Goal: Task Accomplishment & Management: Manage account settings

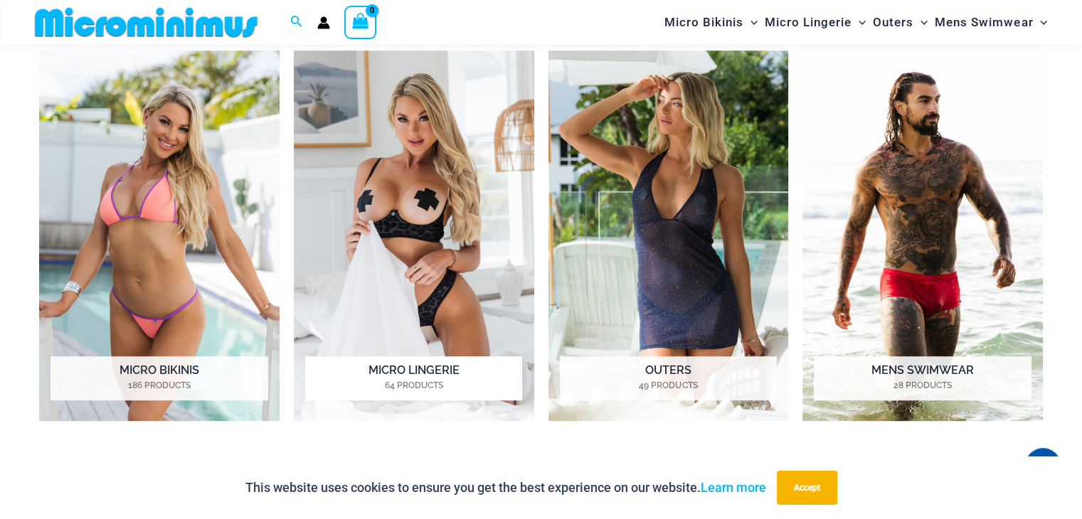
scroll to position [1127, 0]
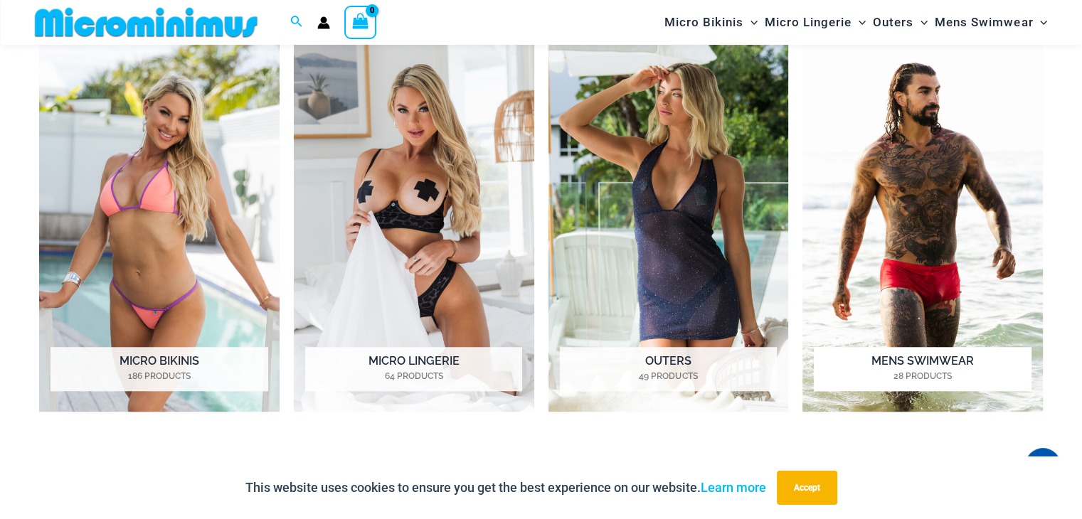
click at [901, 327] on img "Visit product category Mens Swimwear" at bounding box center [922, 226] width 240 height 371
click at [729, 285] on img "Visit product category Outers" at bounding box center [668, 226] width 240 height 371
click at [369, 182] on img "Visit product category Micro Lingerie" at bounding box center [414, 226] width 240 height 371
click at [150, 181] on img "Visit product category Micro Bikinis" at bounding box center [159, 226] width 240 height 371
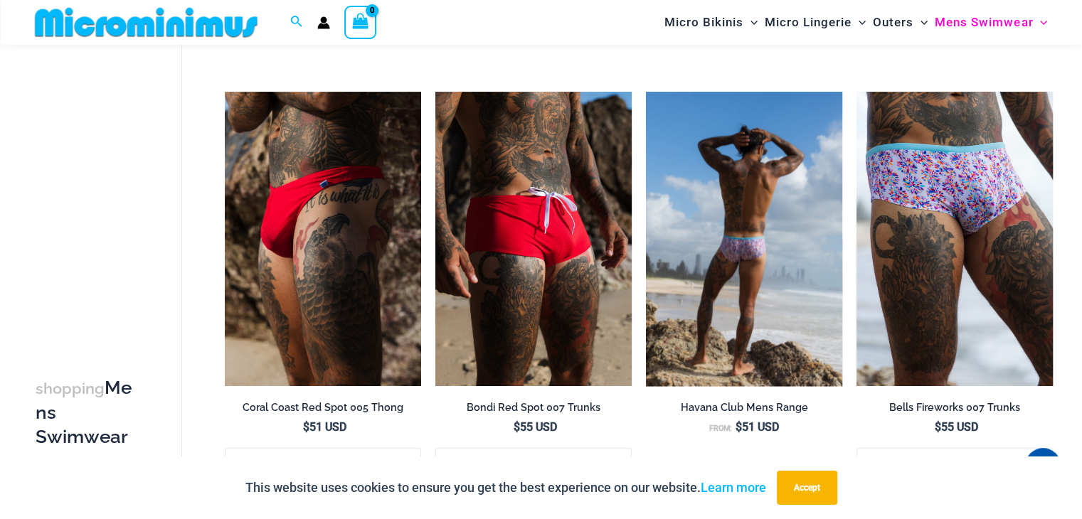
scroll to position [1343, 0]
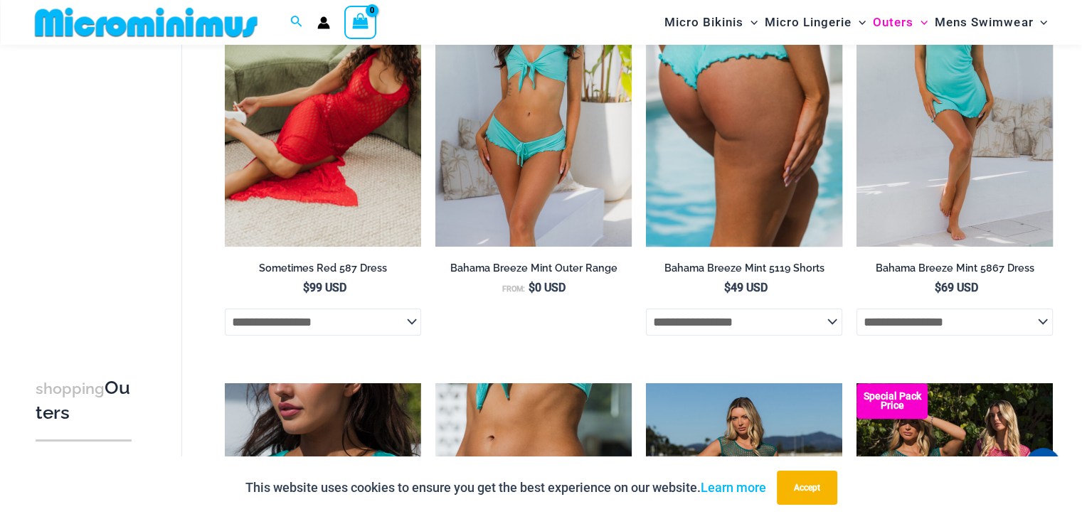
scroll to position [71, 0]
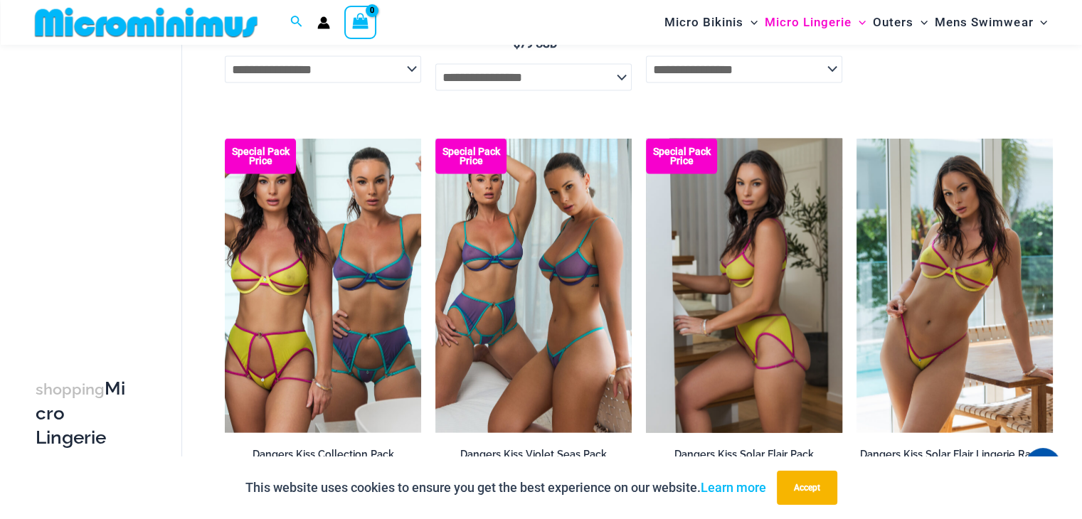
scroll to position [3197, 0]
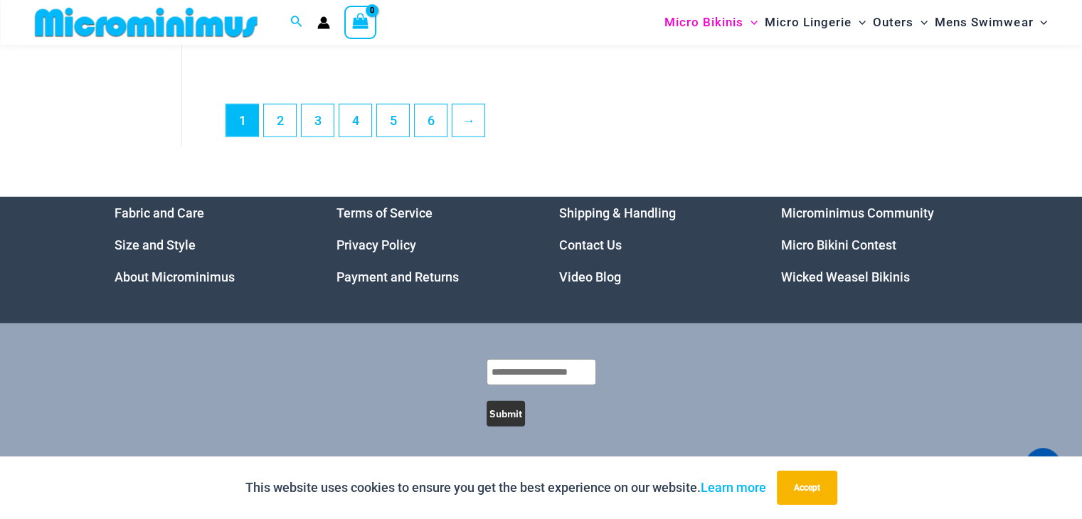
scroll to position [3864, 0]
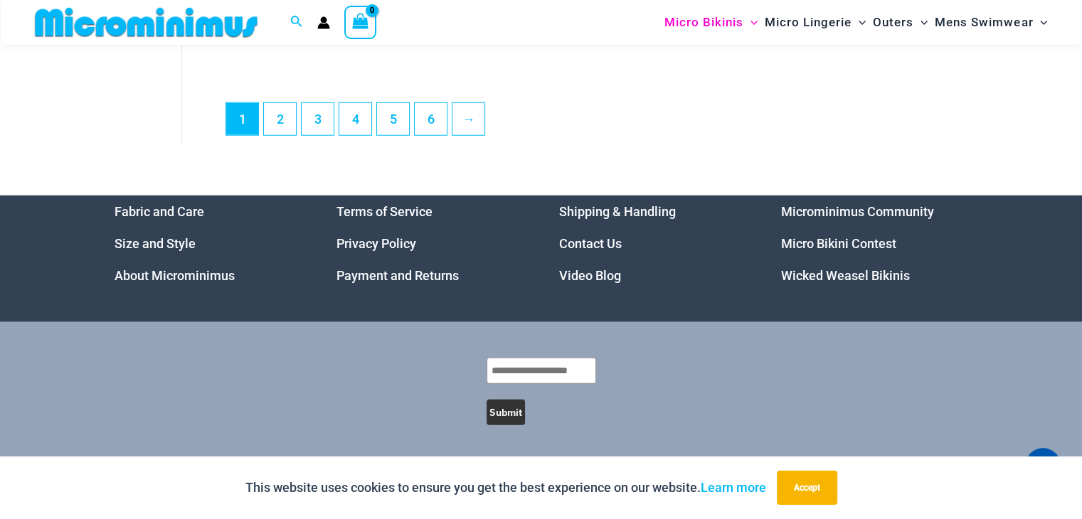
click at [801, 277] on link "Wicked Weasel Bikinis" at bounding box center [845, 275] width 129 height 15
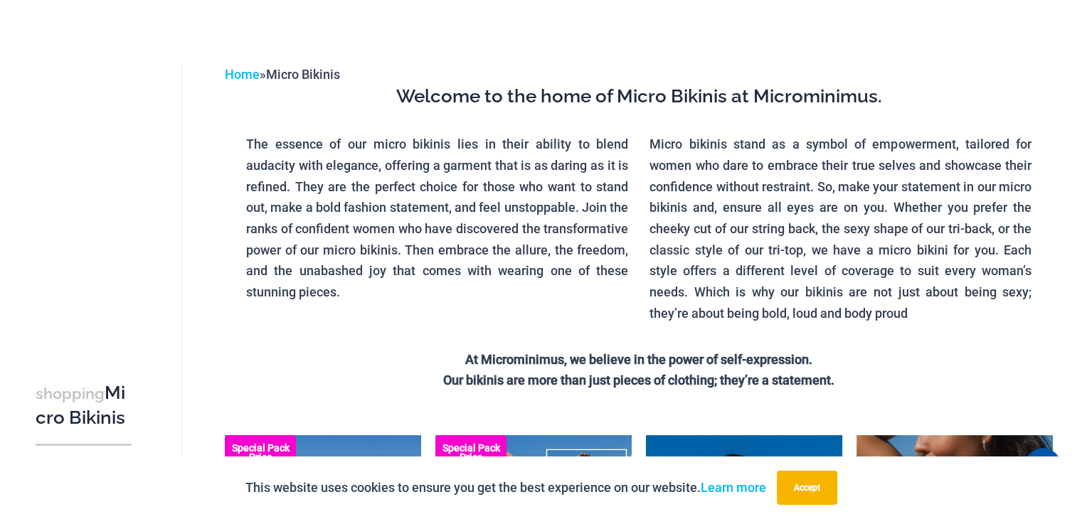
scroll to position [0, 0]
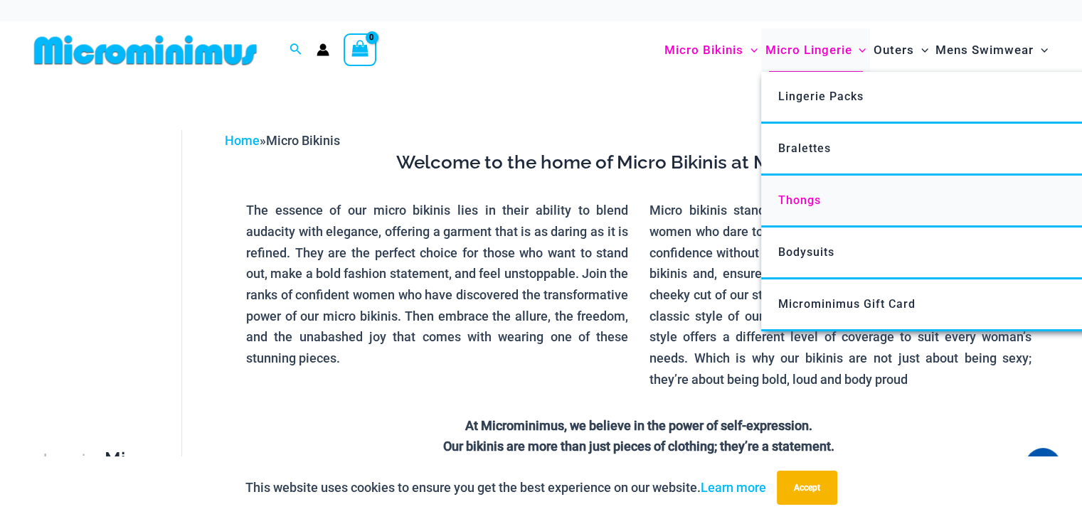
click at [795, 197] on span "Thongs" at bounding box center [799, 200] width 43 height 14
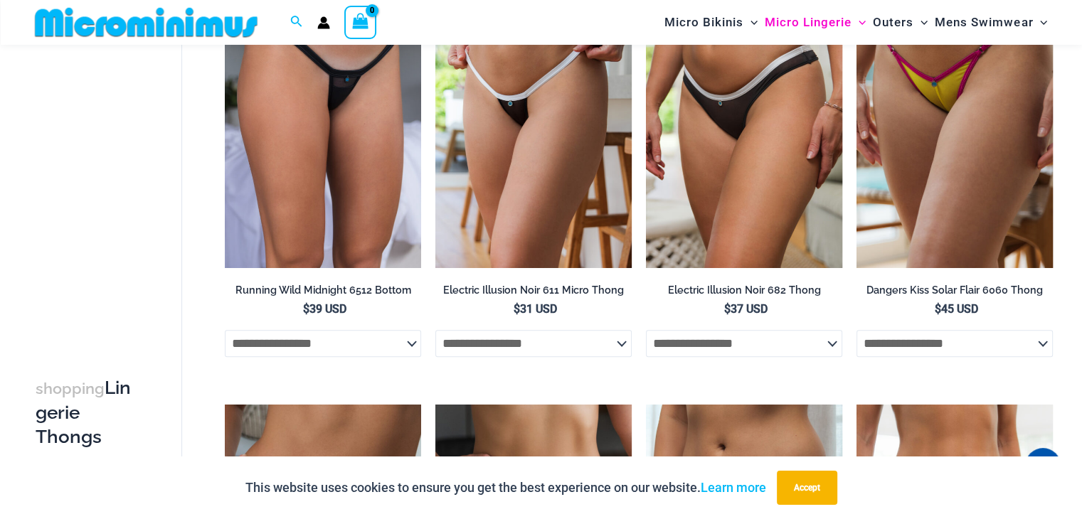
scroll to position [484, 0]
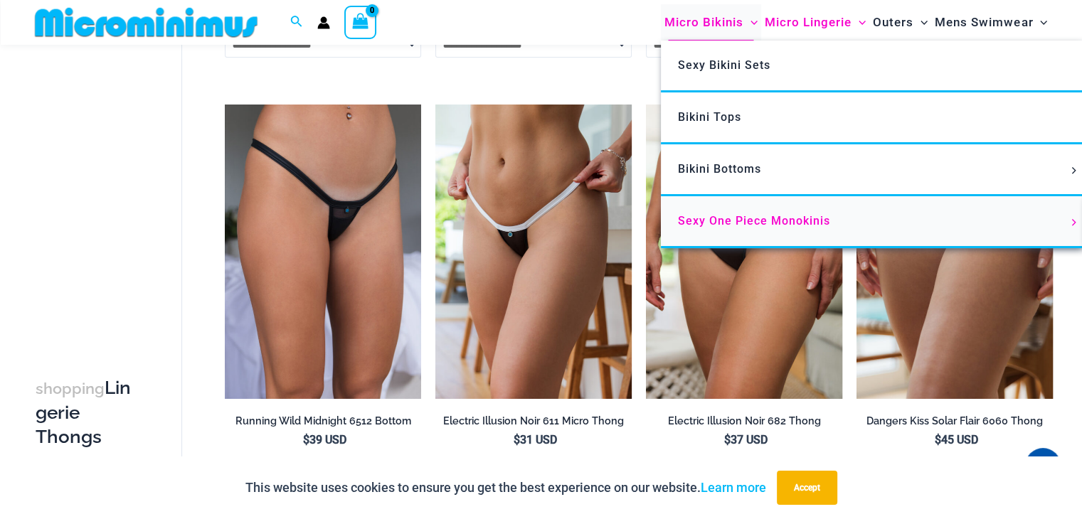
click at [739, 220] on span "Sexy One Piece Monokinis" at bounding box center [754, 221] width 152 height 14
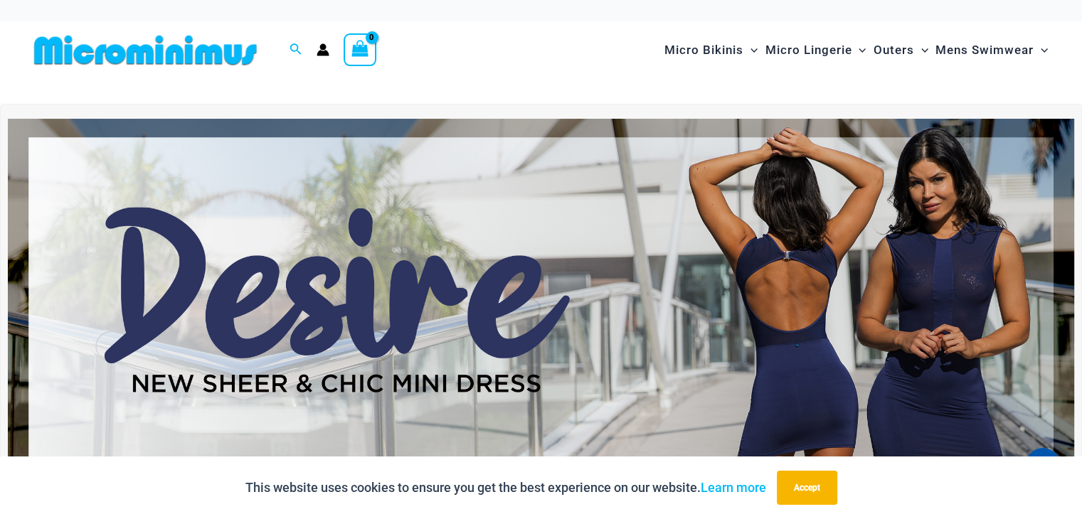
click at [324, 54] on icon "Account icon link" at bounding box center [323, 54] width 12 height 6
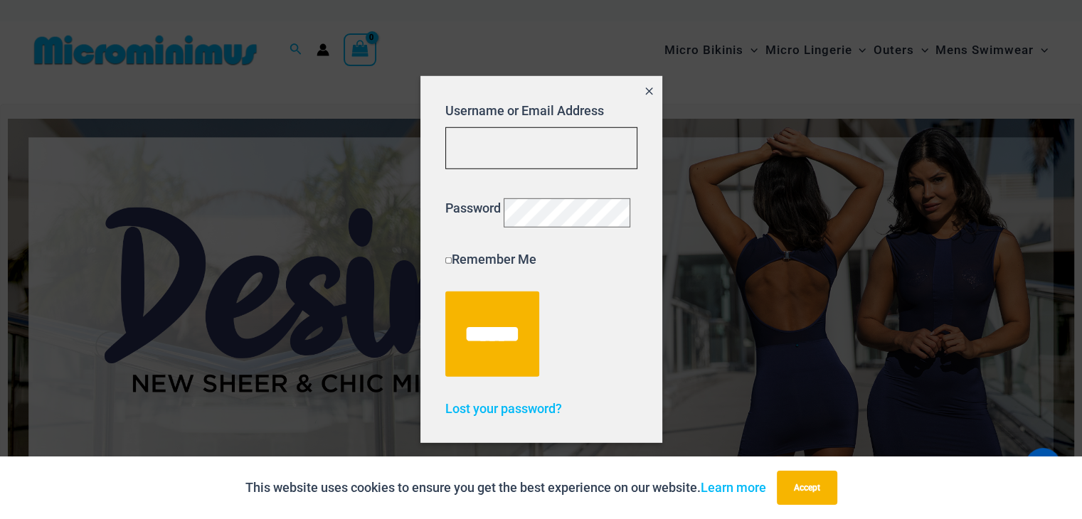
click at [514, 147] on input "Username or Email Address" at bounding box center [541, 148] width 192 height 42
type input "**********"
click at [458, 267] on label "Remember Me" at bounding box center [490, 259] width 91 height 15
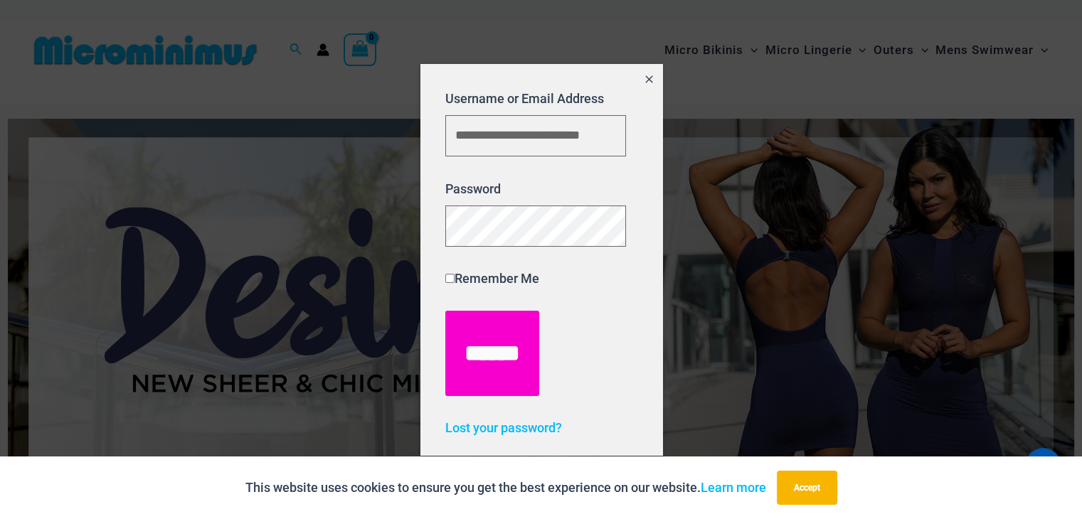
click at [470, 342] on input "******" at bounding box center [492, 353] width 94 height 85
